Goal: Leave review/rating: Leave review/rating

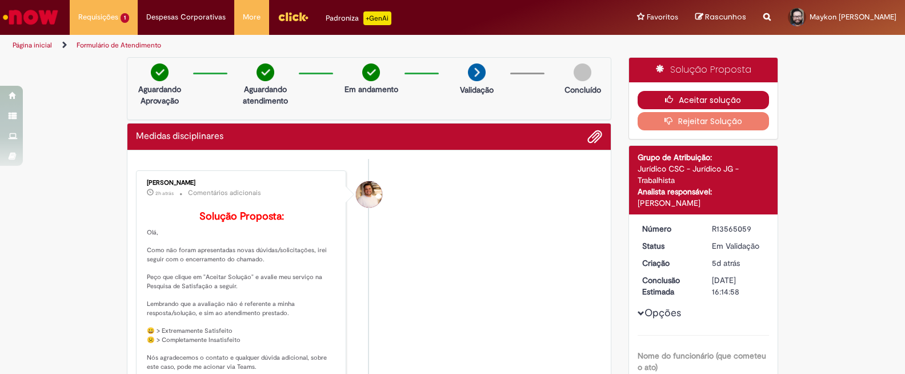
click at [713, 103] on button "Aceitar solução" at bounding box center [704, 100] width 132 height 18
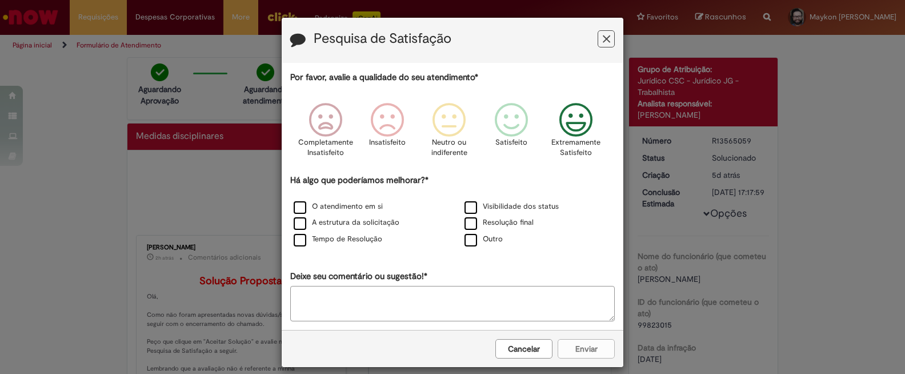
click at [564, 116] on icon "Feedback" at bounding box center [576, 120] width 43 height 34
click at [469, 204] on label "Visibilidade dos status" at bounding box center [512, 206] width 94 height 11
click at [294, 207] on label "O atendimento em si" at bounding box center [338, 206] width 89 height 11
click at [295, 228] on label "A estrutura da solicitação" at bounding box center [347, 222] width 106 height 11
click at [297, 239] on label "Tempo de Resolução" at bounding box center [338, 239] width 89 height 11
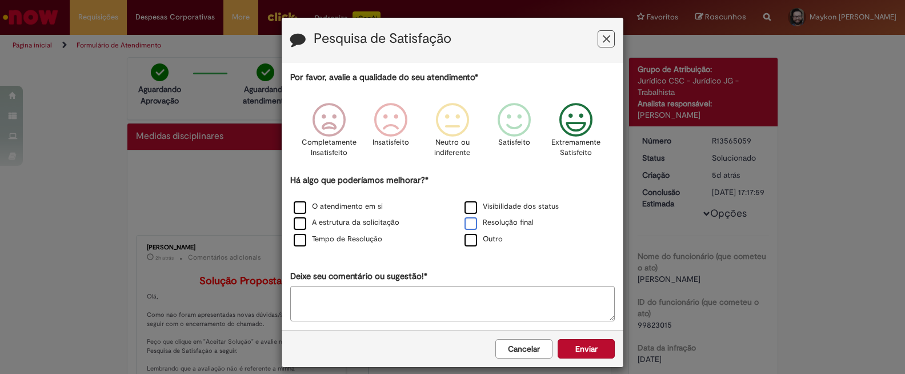
click at [465, 223] on label "Resolução final" at bounding box center [499, 222] width 69 height 11
click at [562, 342] on button "Enviar" at bounding box center [586, 348] width 57 height 19
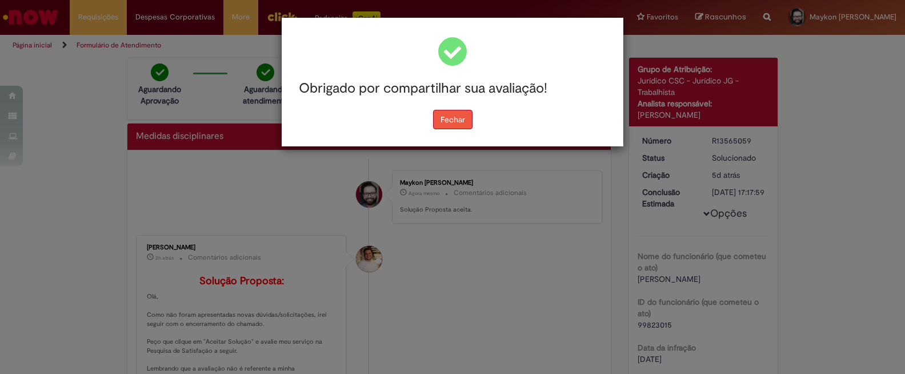
click at [460, 123] on button "Fechar" at bounding box center [452, 119] width 39 height 19
